Goal: Information Seeking & Learning: Learn about a topic

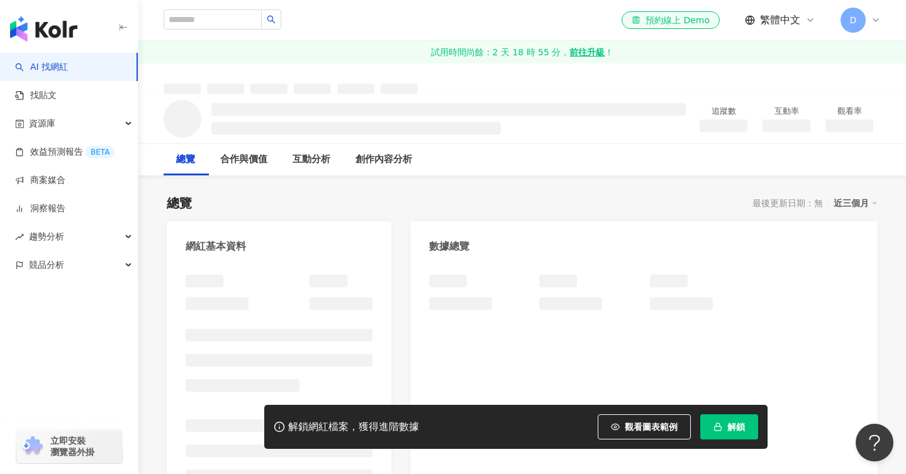
click at [732, 437] on button "解鎖" at bounding box center [729, 427] width 58 height 25
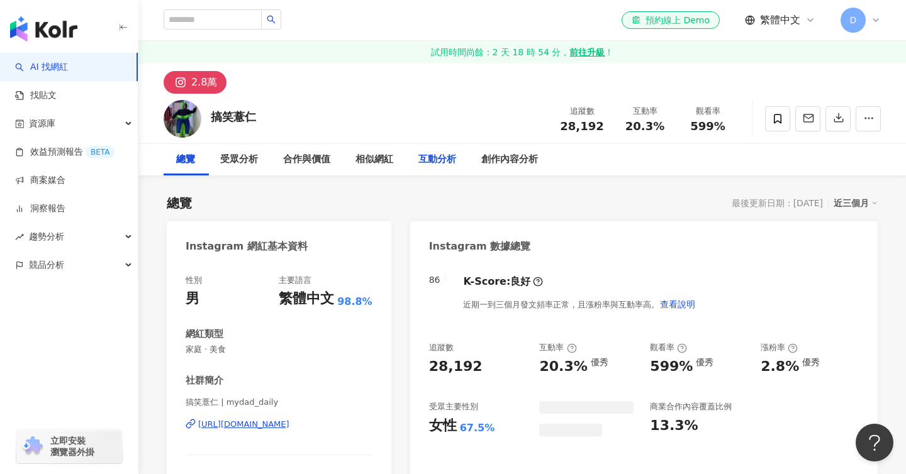
click at [433, 157] on div "互動分析" at bounding box center [437, 159] width 38 height 15
click at [240, 161] on div "受眾分析" at bounding box center [239, 159] width 38 height 15
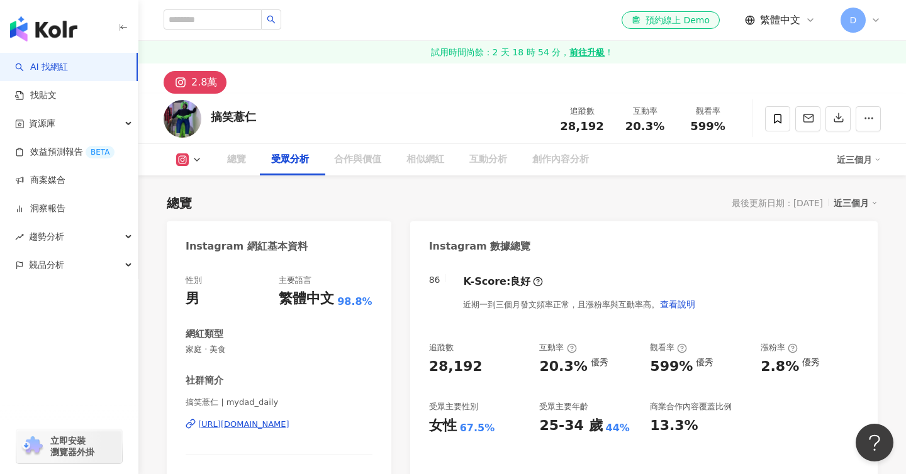
scroll to position [1124, 0]
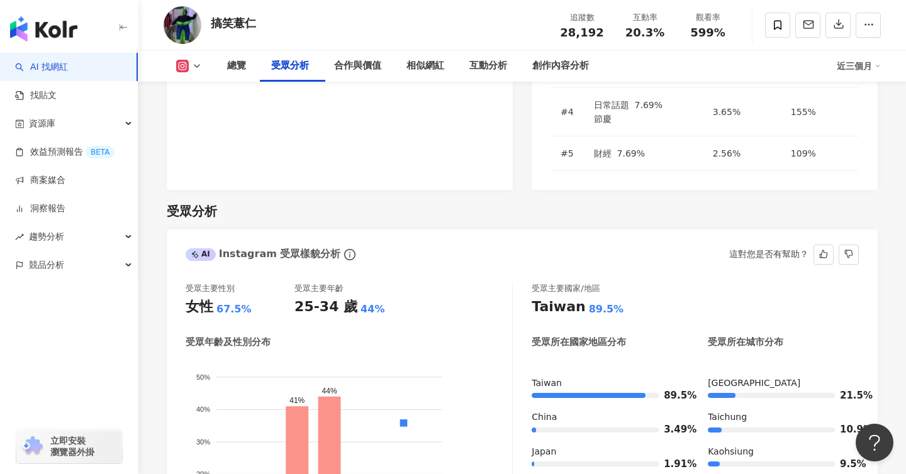
click at [348, 359] on foreignobject "男性 女性" at bounding box center [349, 460] width 326 height 203
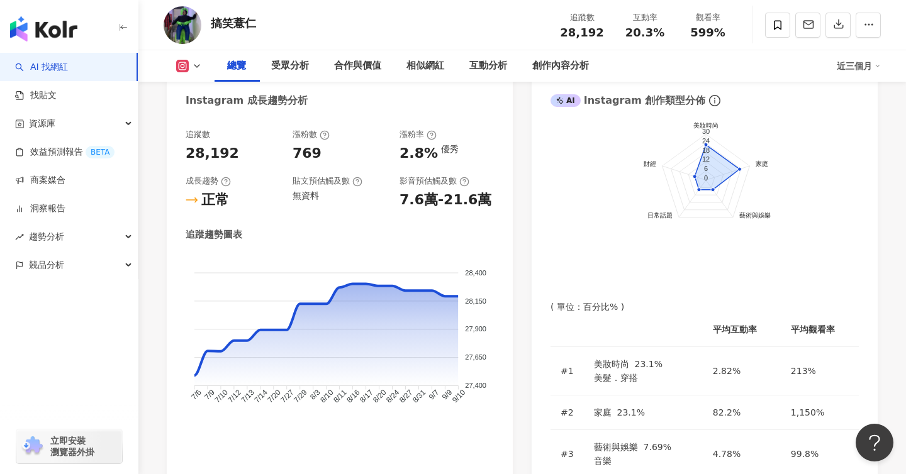
scroll to position [455, 0]
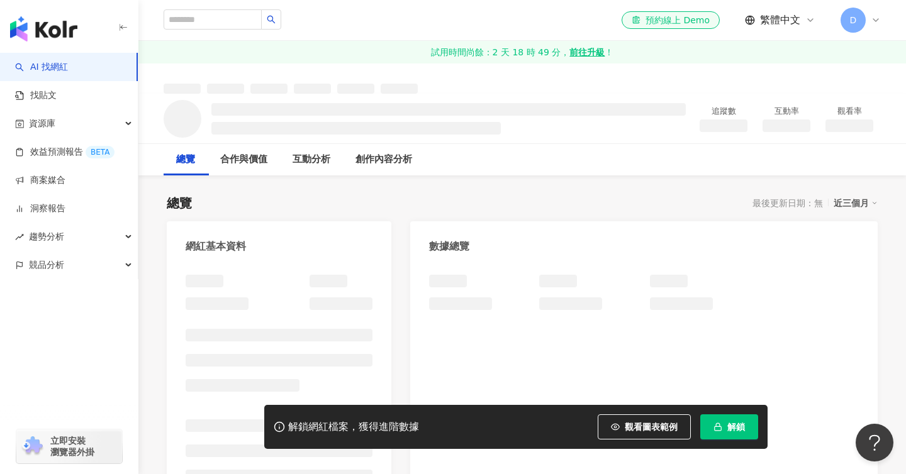
click at [715, 428] on icon "button" at bounding box center [717, 427] width 9 height 9
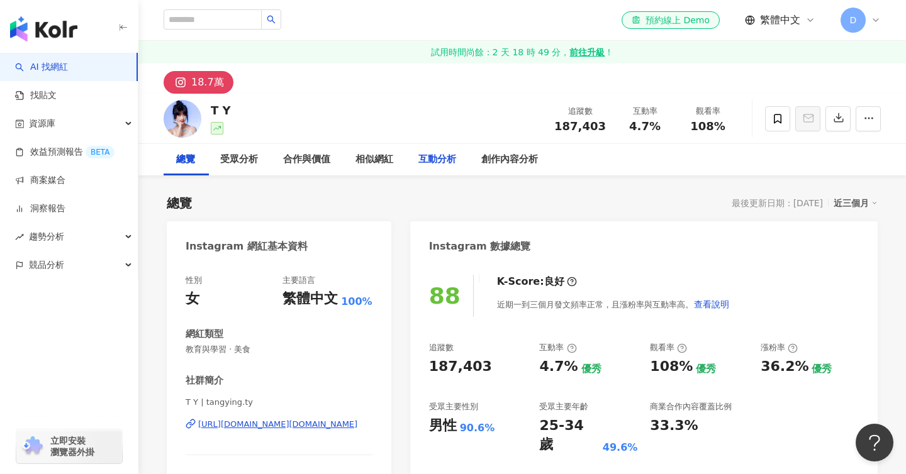
click at [440, 165] on div "互動分析" at bounding box center [437, 159] width 38 height 15
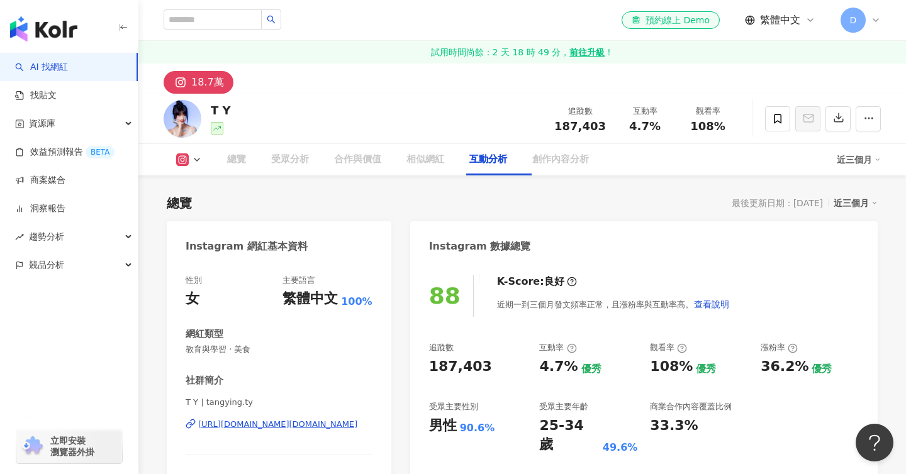
scroll to position [2544, 0]
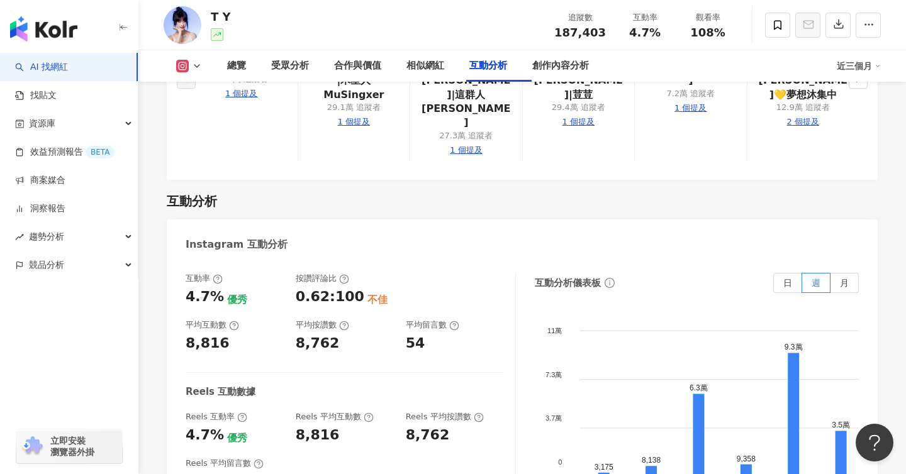
click at [418, 273] on div "互動率 4.7% 優秀 按讚評論比 0.62:100 不佳 平均互動數 8,816 平均按讚數 8,762 平均留言數 54 Reels 互動數據 Reels…" at bounding box center [351, 399] width 330 height 252
click at [303, 67] on div "受眾分析" at bounding box center [290, 66] width 38 height 15
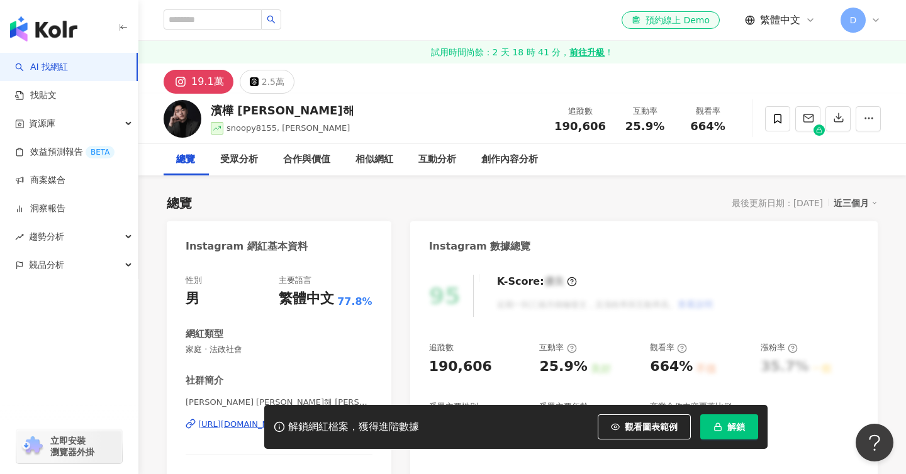
click at [349, 200] on div "總覽 最後更新日期：[DATE] 近三個月" at bounding box center [522, 203] width 711 height 18
click at [379, 262] on div "性別 男 主要語言 繁體中文 77.8% 網紅類型 家庭 · 法政社會 社群簡介 濱樺 Ben 김도해 金道海 | snoopy8155 https://ww…" at bounding box center [279, 403] width 225 height 282
click at [737, 439] on button "解鎖" at bounding box center [729, 427] width 58 height 25
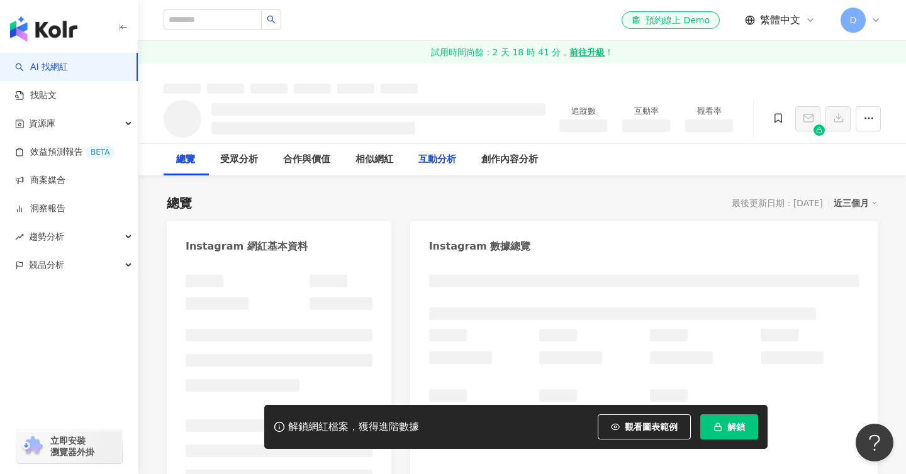
click at [443, 157] on div "互動分析" at bounding box center [437, 159] width 38 height 15
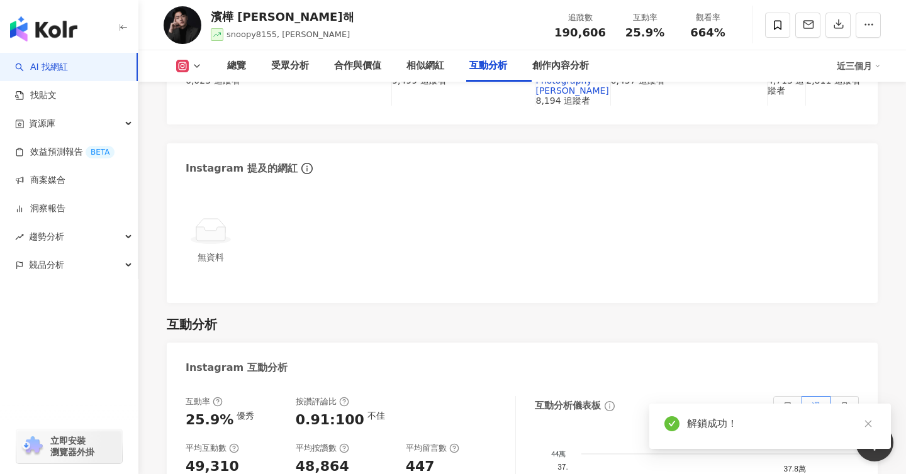
scroll to position [2549, 0]
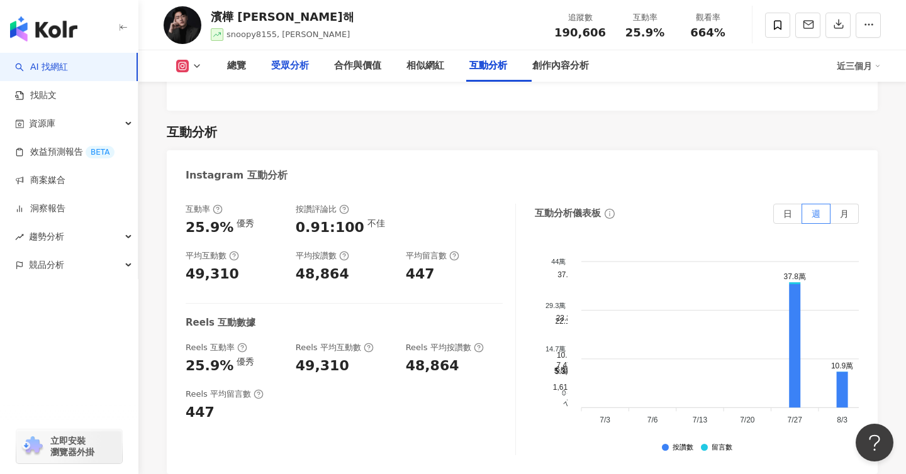
click at [294, 54] on div "受眾分析" at bounding box center [290, 65] width 63 height 31
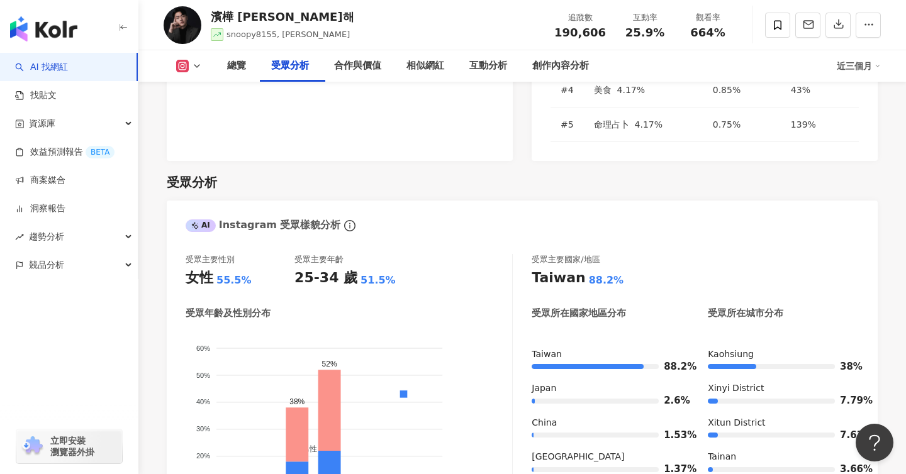
click at [262, 82] on div "受眾分析" at bounding box center [290, 65] width 63 height 31
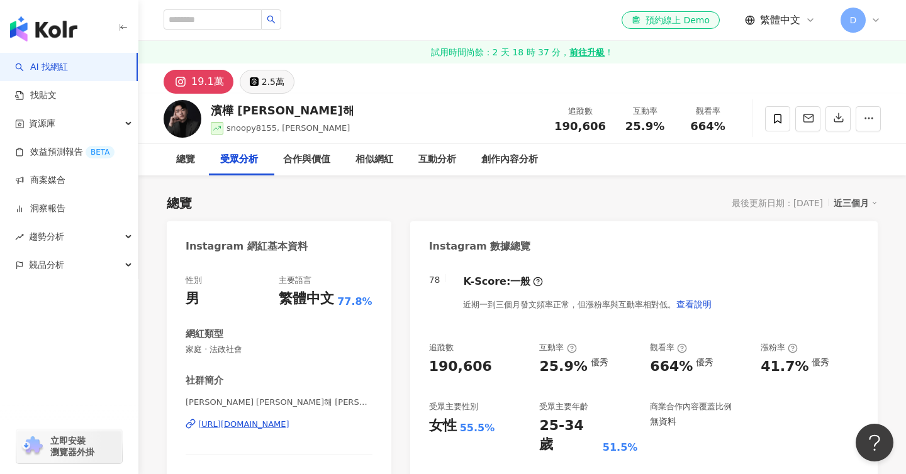
click at [262, 81] on div "2.5萬" at bounding box center [273, 82] width 23 height 18
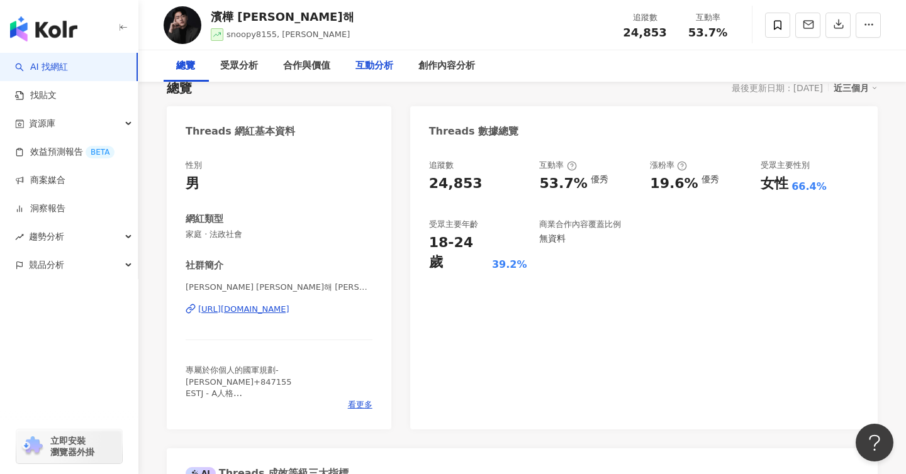
scroll to position [32, 0]
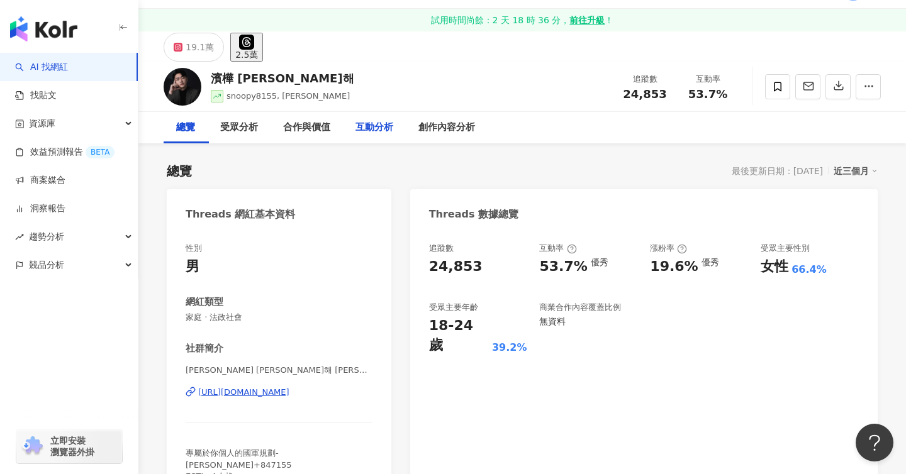
click at [389, 126] on div "互動分析" at bounding box center [374, 127] width 38 height 15
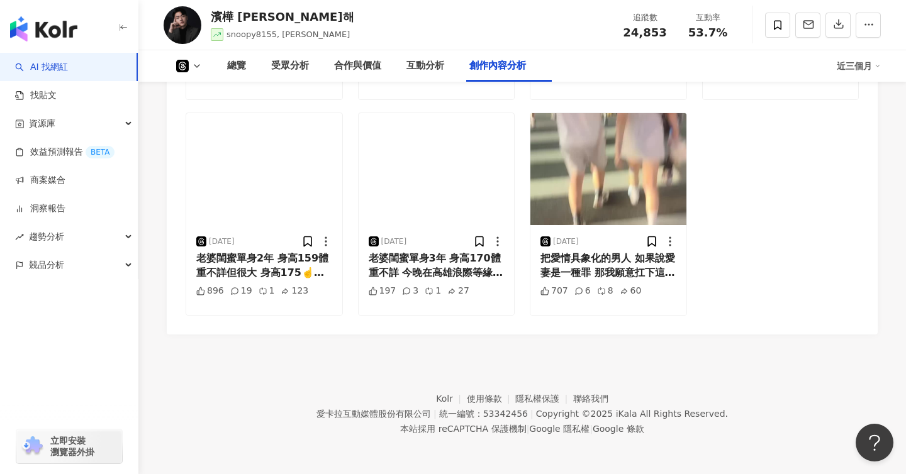
scroll to position [2754, 0]
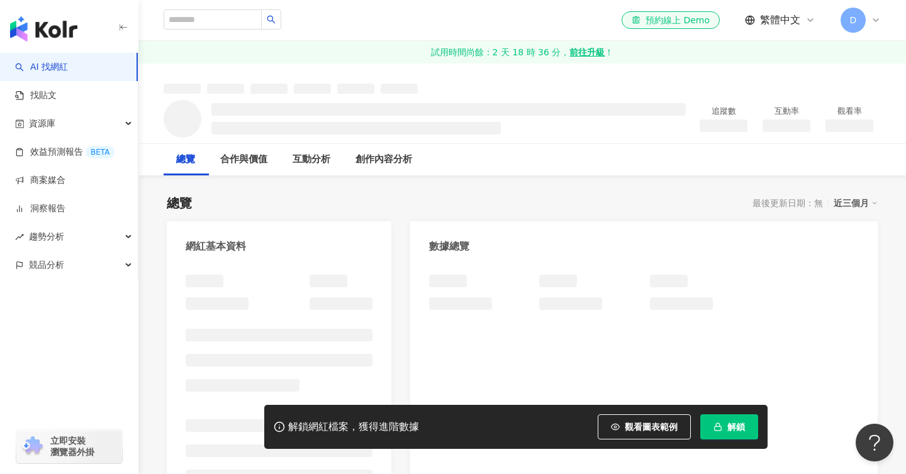
click at [744, 431] on span "解鎖" at bounding box center [736, 427] width 18 height 10
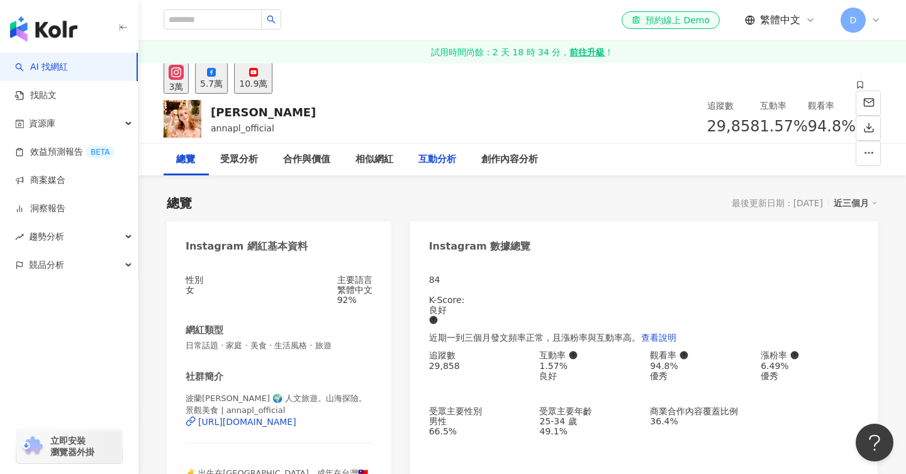
click at [437, 164] on div "互動分析" at bounding box center [437, 159] width 38 height 15
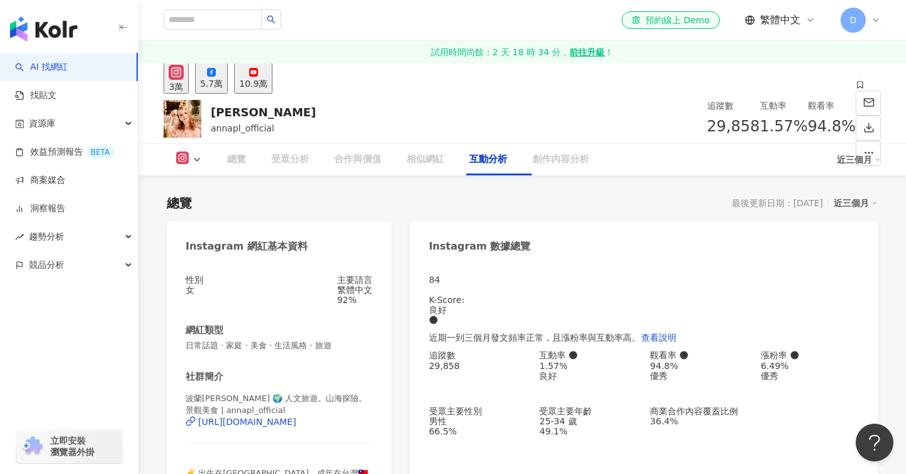
scroll to position [2516, 0]
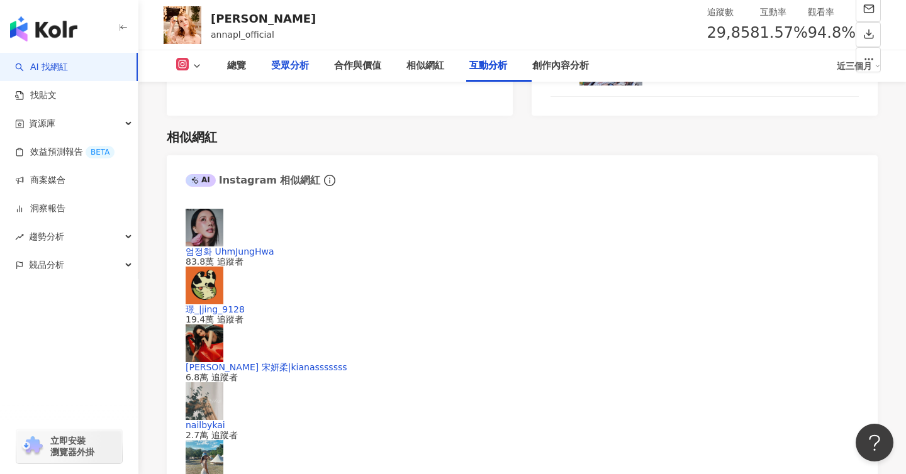
click at [294, 65] on div "受眾分析" at bounding box center [290, 66] width 38 height 15
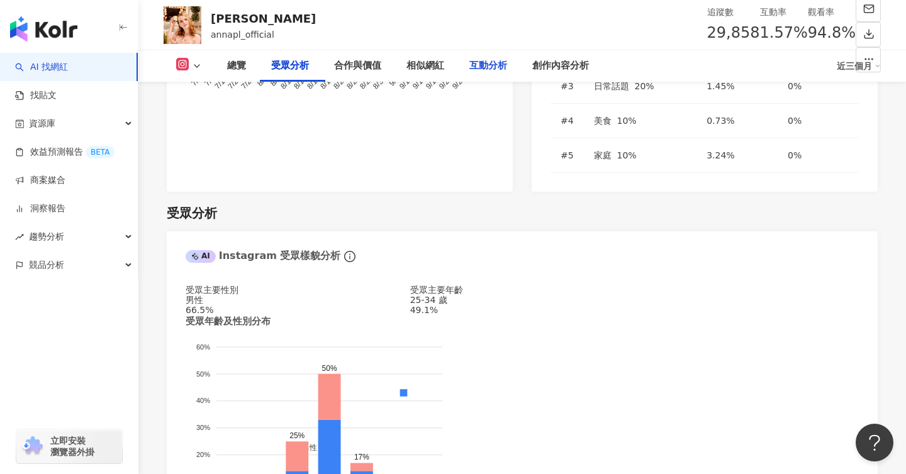
click at [486, 59] on div "互動分析" at bounding box center [488, 66] width 38 height 15
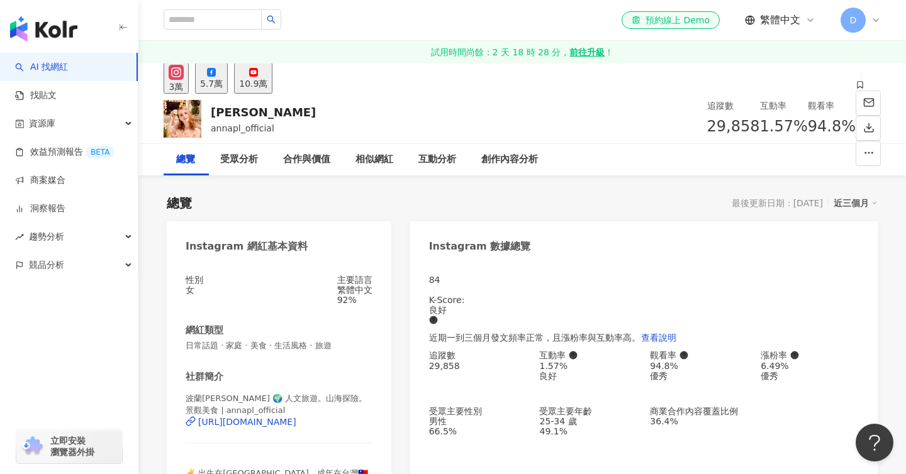
click at [223, 81] on div "5.7萬" at bounding box center [211, 84] width 23 height 10
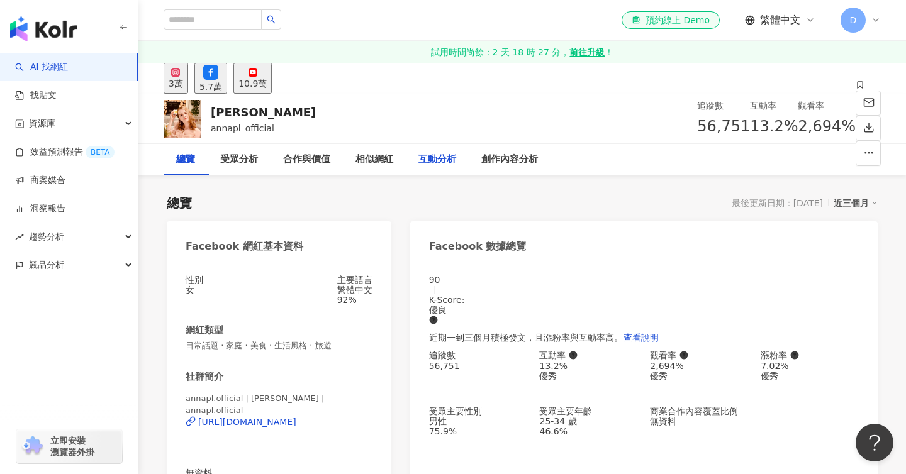
click at [458, 150] on div "互動分析" at bounding box center [437, 159] width 63 height 31
click at [267, 84] on div "10.9萬" at bounding box center [252, 84] width 28 height 10
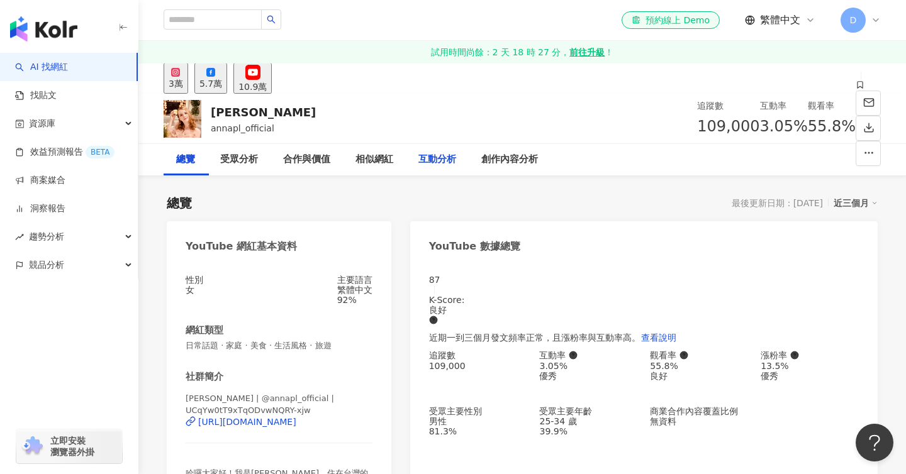
click at [456, 155] on div "互動分析" at bounding box center [437, 159] width 38 height 15
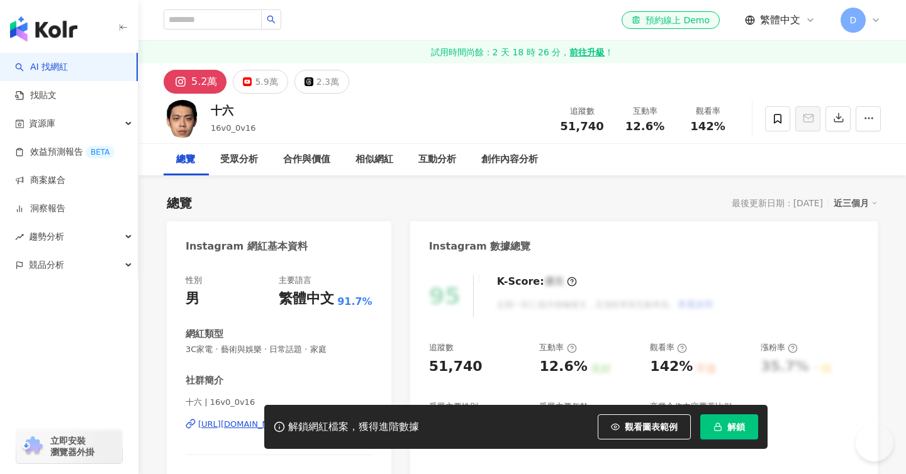
click at [727, 430] on span "解鎖" at bounding box center [736, 427] width 18 height 10
click at [441, 153] on div "互動分析" at bounding box center [437, 159] width 38 height 15
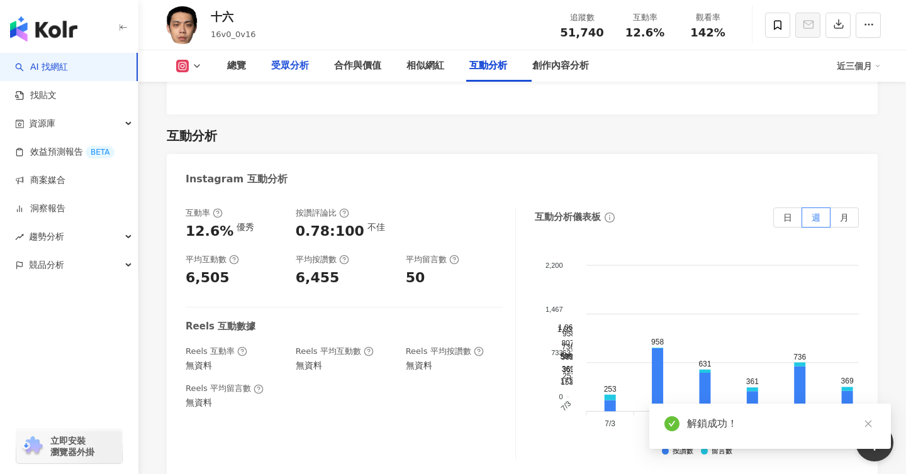
click at [289, 65] on div "受眾分析" at bounding box center [290, 66] width 38 height 15
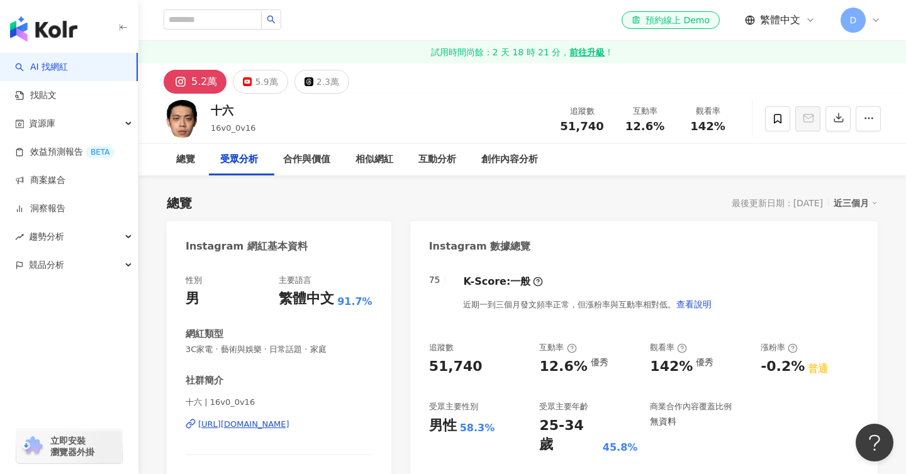
click at [257, 79] on div "5.9萬" at bounding box center [266, 82] width 23 height 18
click at [262, 86] on div "5.9萬" at bounding box center [266, 82] width 23 height 18
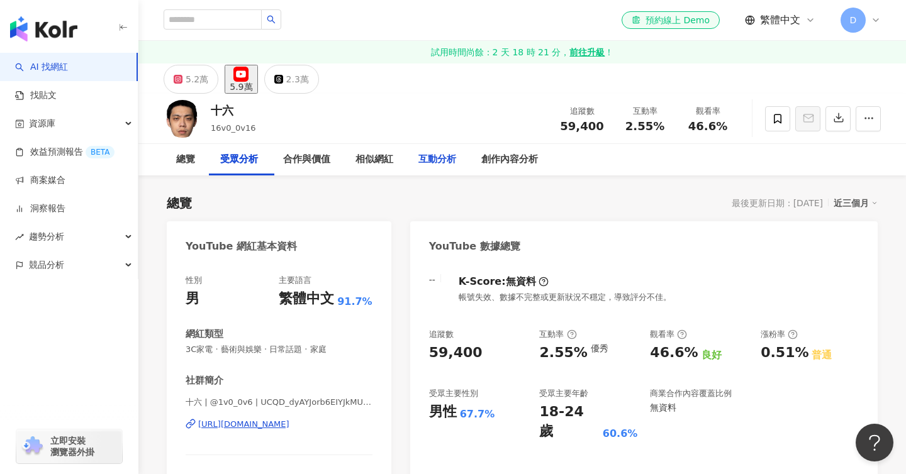
click at [450, 165] on div "互動分析" at bounding box center [437, 159] width 38 height 15
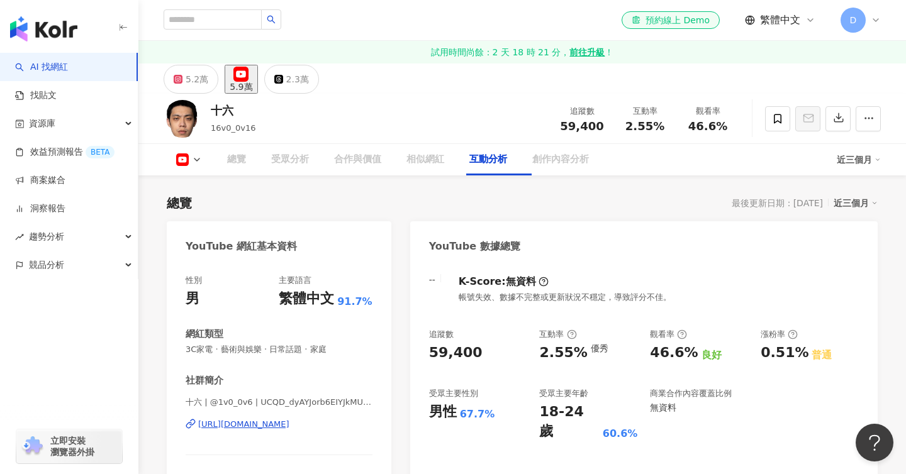
scroll to position [1983, 0]
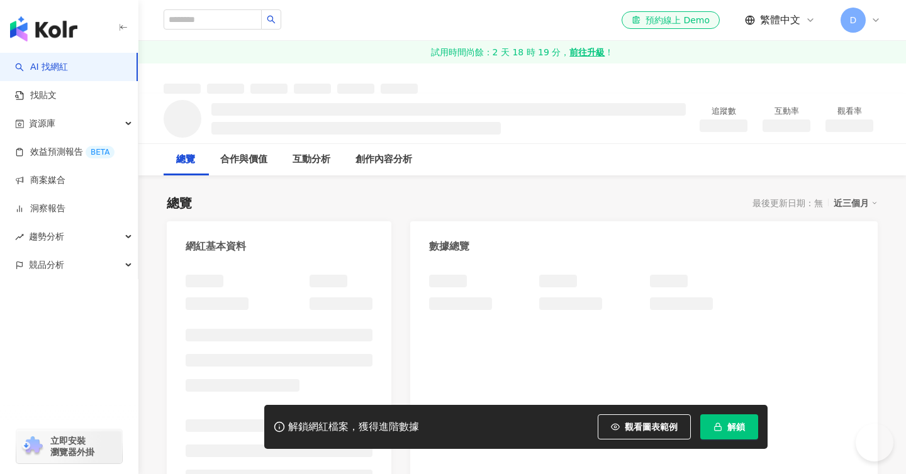
click at [716, 434] on button "解鎖" at bounding box center [729, 427] width 58 height 25
click at [715, 423] on icon "button" at bounding box center [717, 427] width 9 height 9
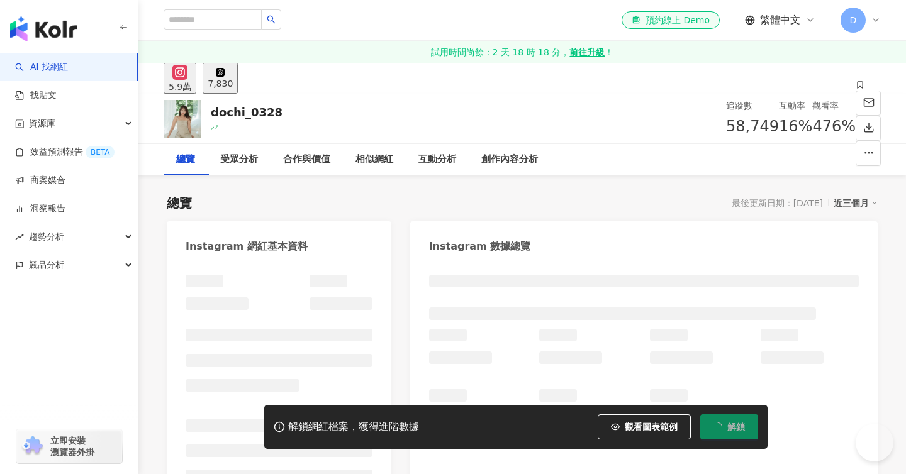
click at [722, 420] on button "解鎖" at bounding box center [729, 427] width 58 height 25
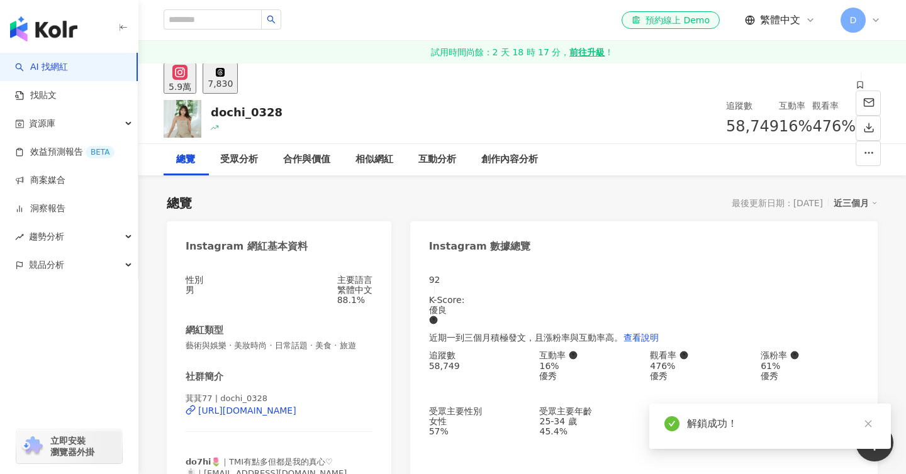
click at [708, 426] on div "解鎖成功！" at bounding box center [781, 423] width 189 height 15
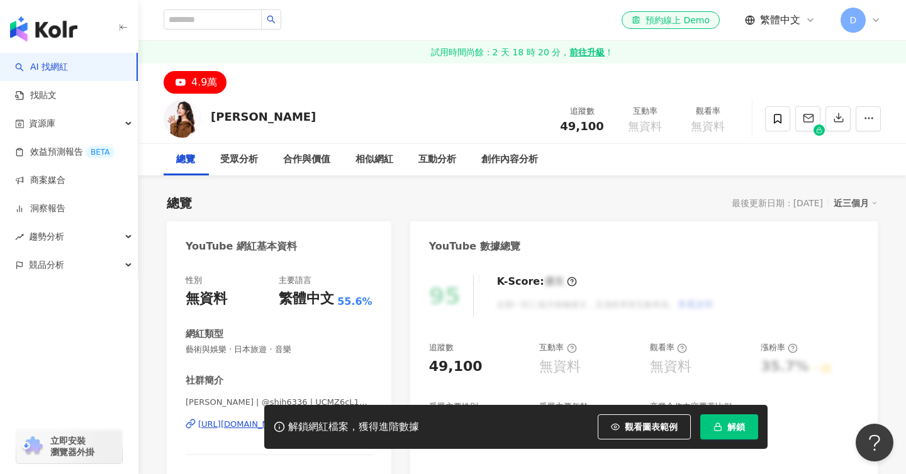
click at [717, 429] on icon "button" at bounding box center [717, 427] width 9 height 9
click at [233, 434] on div "解鎖網紅檔案，獲得進階數據 觀看圖表範例 解鎖" at bounding box center [453, 427] width 906 height 44
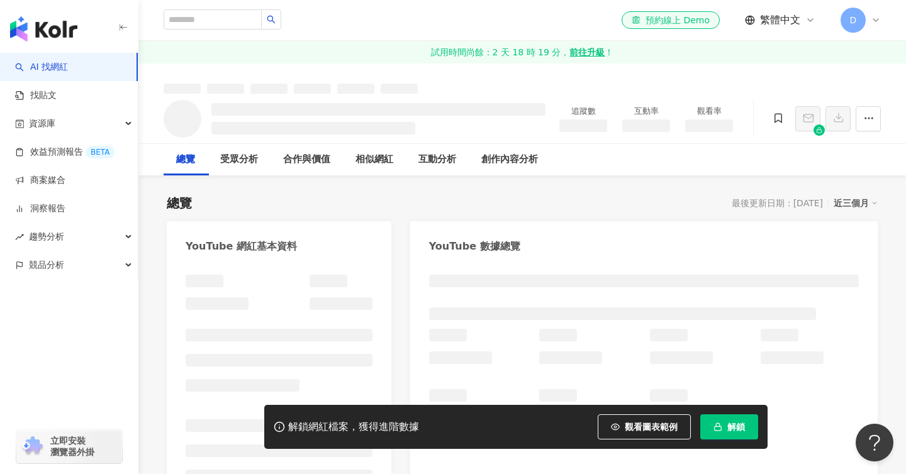
scroll to position [123, 0]
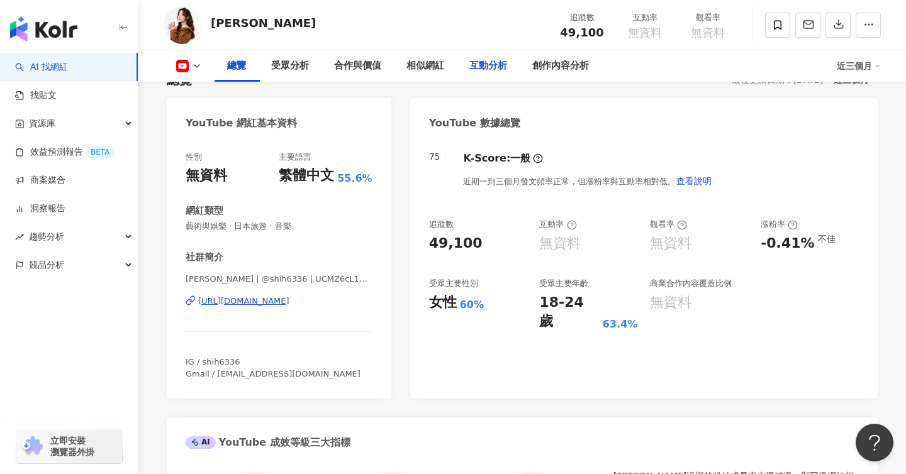
click at [493, 70] on div "互動分析" at bounding box center [488, 66] width 38 height 15
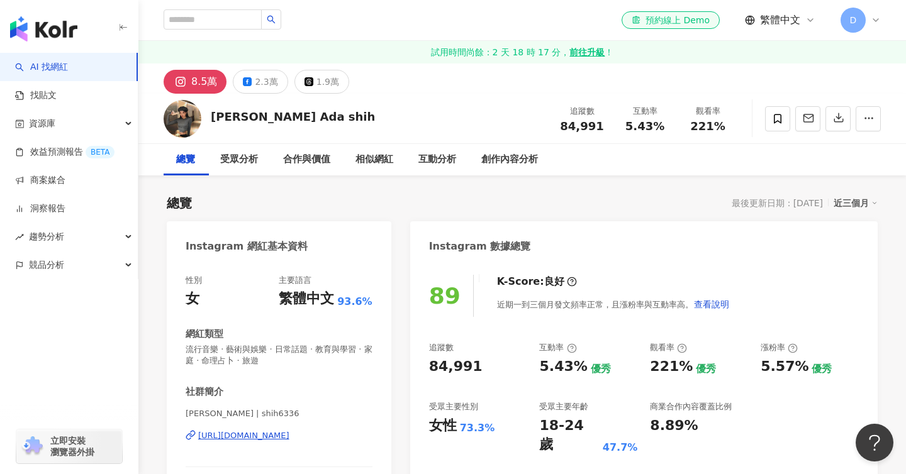
click at [289, 442] on div "[URL][DOMAIN_NAME]" at bounding box center [243, 435] width 91 height 11
click at [289, 430] on div "[URL][DOMAIN_NAME]" at bounding box center [243, 435] width 91 height 11
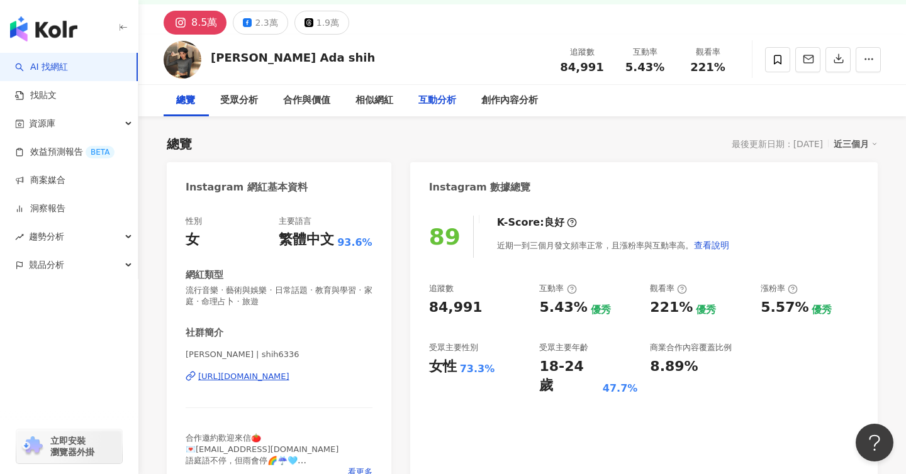
click at [438, 100] on div "互動分析" at bounding box center [437, 100] width 38 height 15
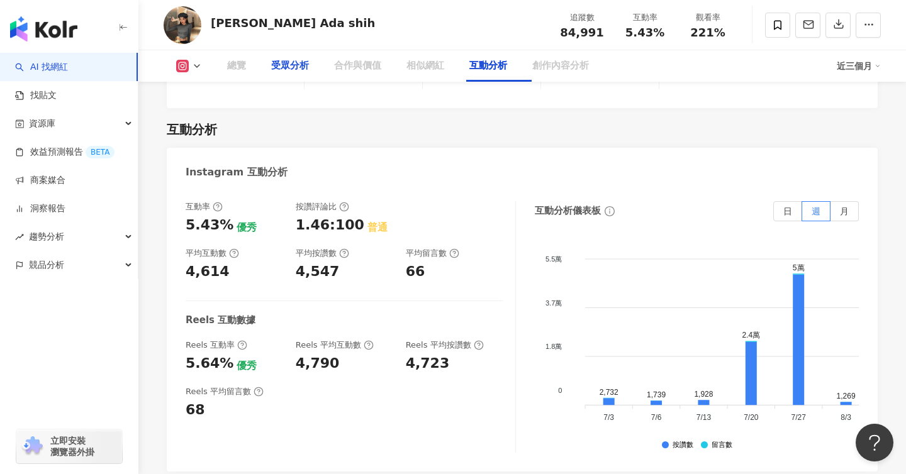
click at [303, 70] on div "受眾分析" at bounding box center [290, 66] width 38 height 15
click at [294, 69] on div "受眾分析" at bounding box center [290, 66] width 38 height 15
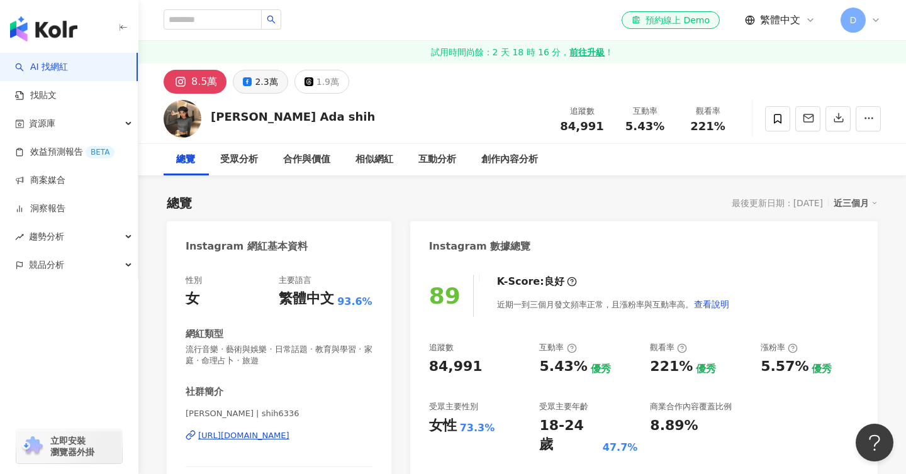
click at [262, 74] on div "2.3萬" at bounding box center [266, 82] width 23 height 18
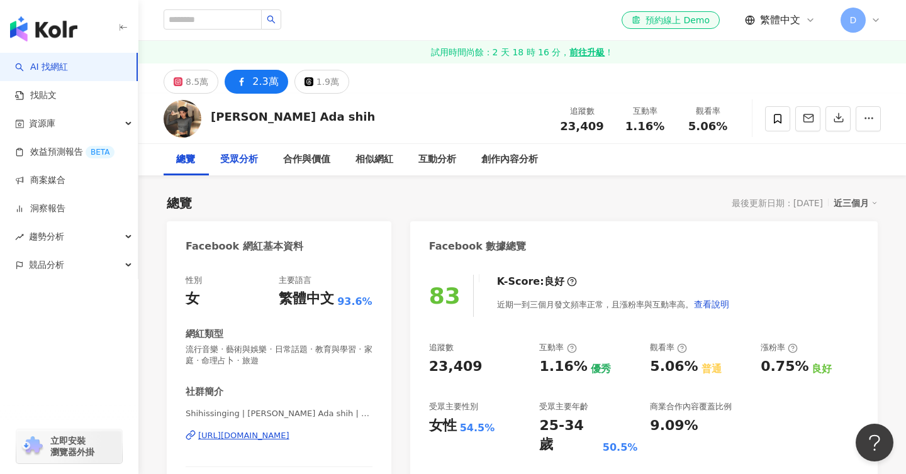
click at [257, 152] on div "受眾分析" at bounding box center [239, 159] width 38 height 15
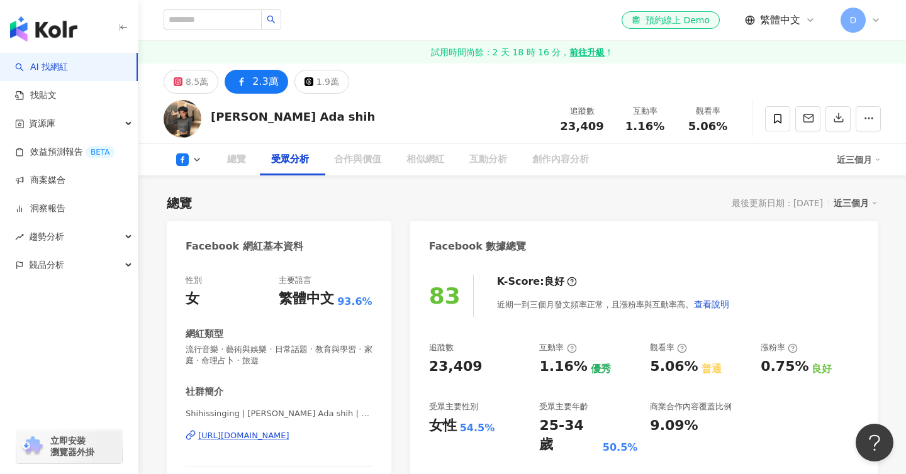
click at [289, 442] on div "https://www.facebook.com/1522668964704624" at bounding box center [243, 435] width 91 height 11
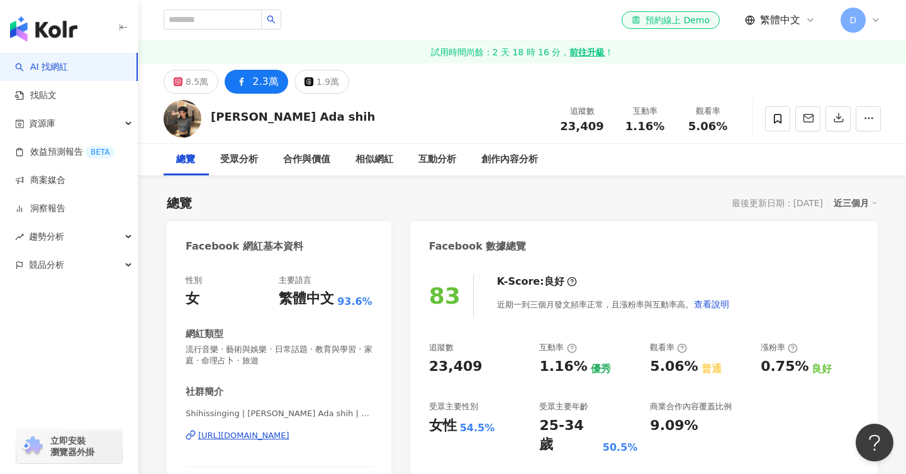
click at [452, 159] on div "互動分析" at bounding box center [437, 159] width 38 height 15
click at [194, 82] on div "8.5萬" at bounding box center [197, 82] width 23 height 18
click at [250, 155] on div "受眾分析" at bounding box center [239, 159] width 38 height 15
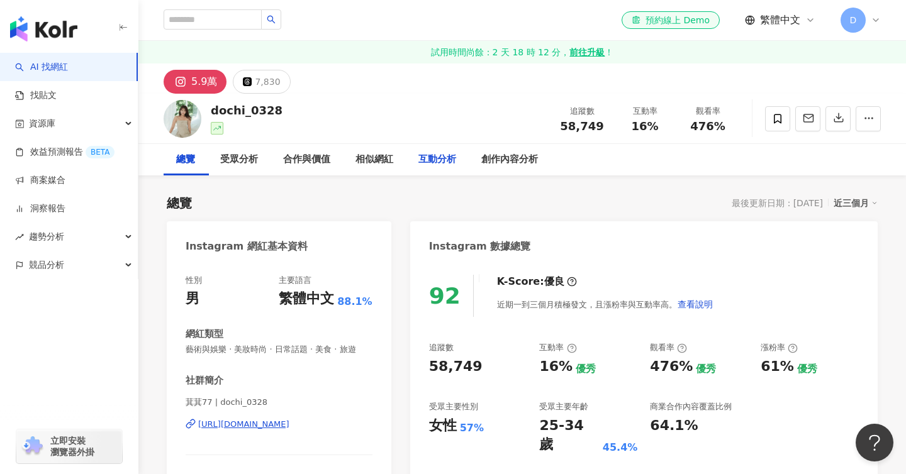
click at [449, 159] on div "互動分析" at bounding box center [437, 159] width 38 height 15
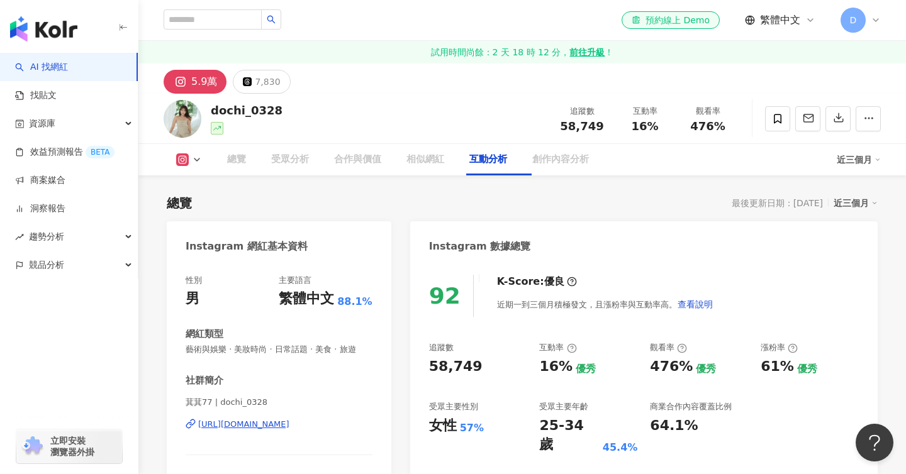
scroll to position [2516, 0]
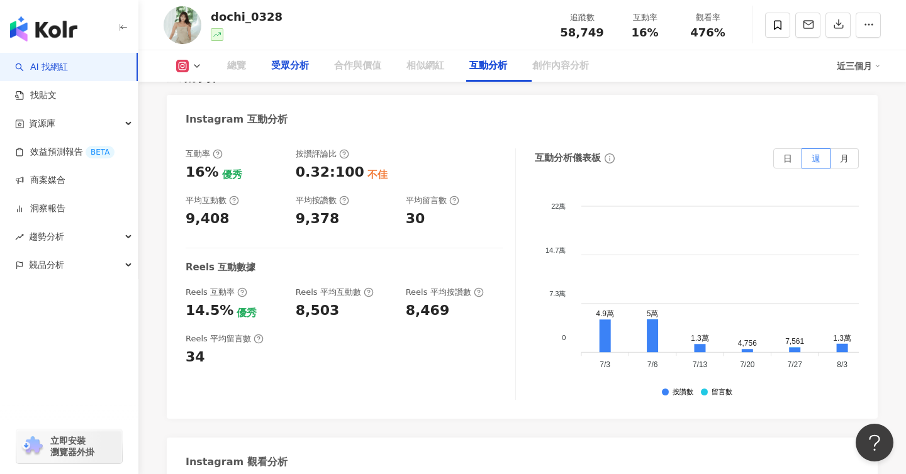
click at [284, 61] on div "受眾分析" at bounding box center [290, 66] width 38 height 15
click at [289, 64] on div "受眾分析" at bounding box center [290, 66] width 38 height 15
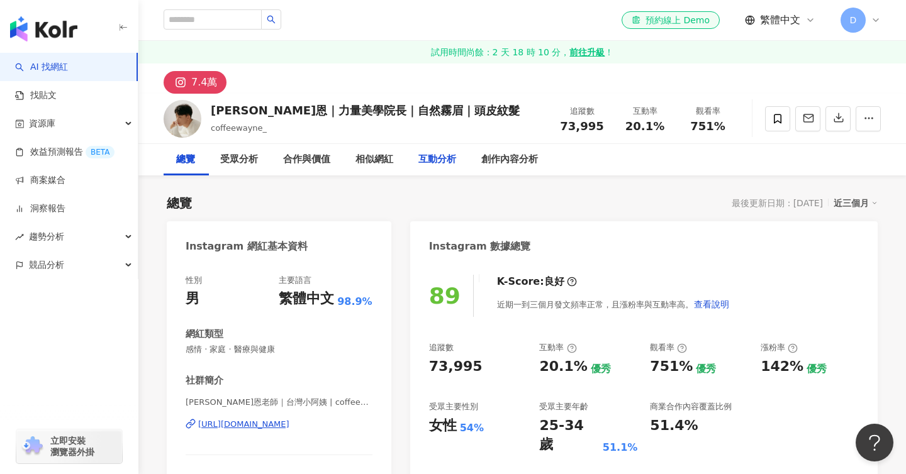
click at [448, 158] on div "互動分析" at bounding box center [437, 159] width 38 height 15
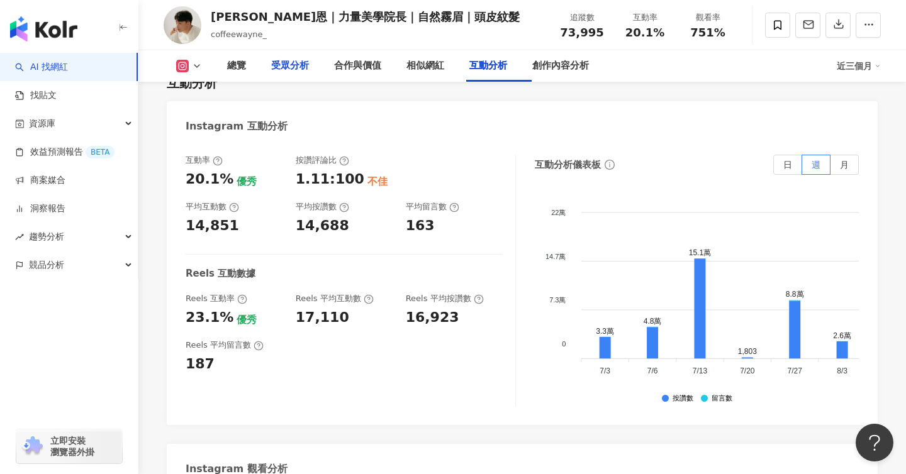
click at [301, 67] on div "受眾分析" at bounding box center [290, 66] width 38 height 15
